Goal: Find specific page/section: Find specific page/section

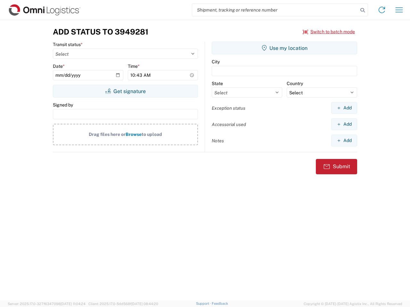
click at [275, 10] on input "search" at bounding box center [275, 10] width 166 height 12
click at [362, 10] on icon at bounding box center [362, 10] width 9 height 9
click at [381, 10] on icon at bounding box center [381, 10] width 10 height 10
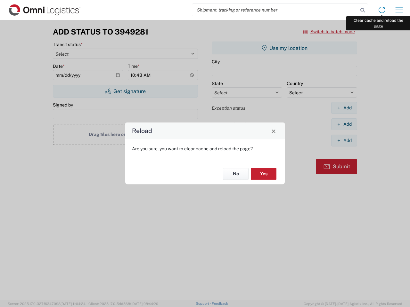
click at [399, 10] on div "Reload Are you sure, you want to clear cache and reload the page? No Yes" at bounding box center [205, 153] width 410 height 307
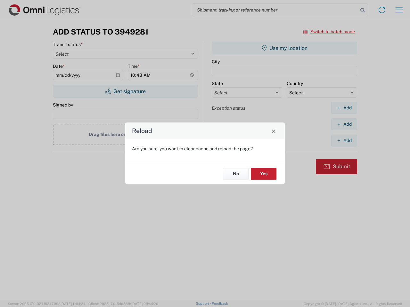
click at [329, 32] on div "Reload Are you sure, you want to clear cache and reload the page? No Yes" at bounding box center [205, 153] width 410 height 307
click at [125, 91] on div "Reload Are you sure, you want to clear cache and reload the page? No Yes" at bounding box center [205, 153] width 410 height 307
click at [284, 48] on div "Reload Are you sure, you want to clear cache and reload the page? No Yes" at bounding box center [205, 153] width 410 height 307
click at [344, 108] on div "Reload Are you sure, you want to clear cache and reload the page? No Yes" at bounding box center [205, 153] width 410 height 307
click at [344, 124] on div "Reload Are you sure, you want to clear cache and reload the page? No Yes" at bounding box center [205, 153] width 410 height 307
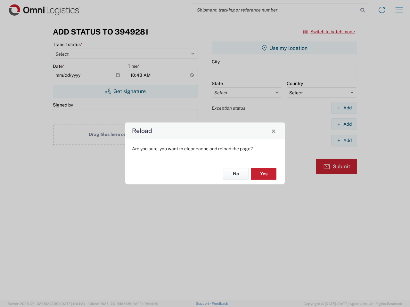
click at [344, 140] on div "Reload Are you sure, you want to clear cache and reload the page? No Yes" at bounding box center [205, 153] width 410 height 307
